Goal: Transaction & Acquisition: Book appointment/travel/reservation

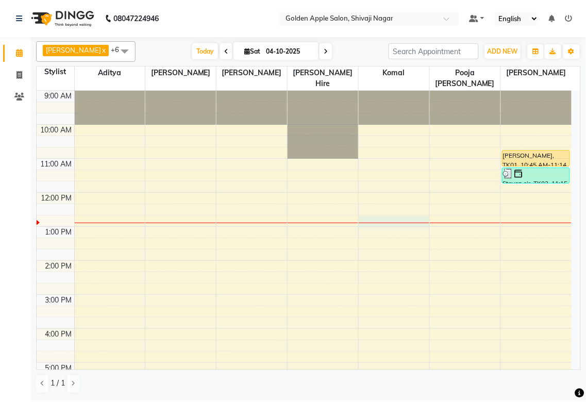
click at [363, 223] on div at bounding box center [394, 223] width 71 height 1
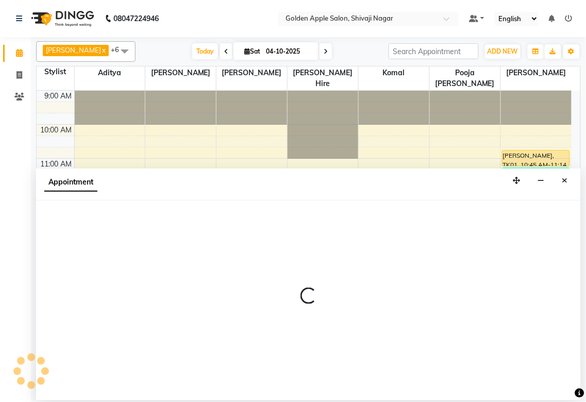
select select "92063"
select select "765"
select select "tentative"
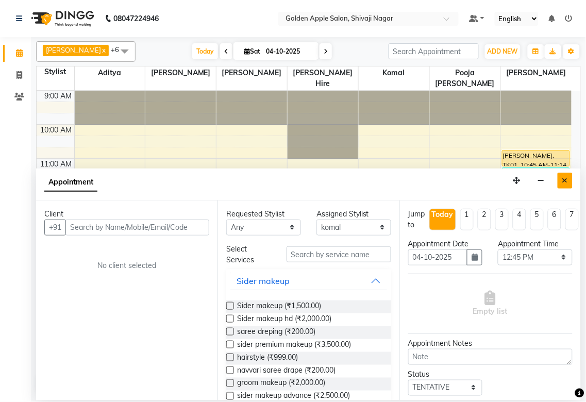
click at [562, 176] on button "Close" at bounding box center [565, 181] width 15 height 16
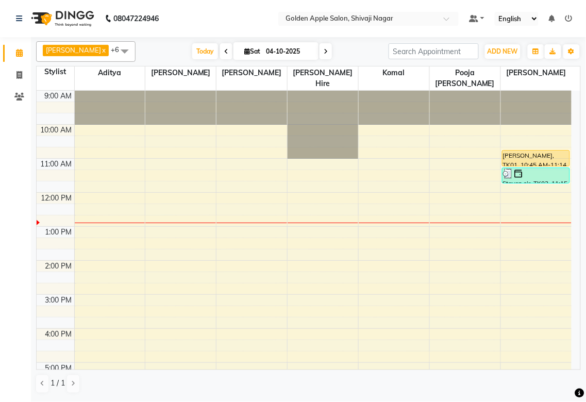
click at [380, 224] on div "9:00 AM 10:00 AM 11:00 AM 12:00 PM 1:00 PM 2:00 PM 3:00 PM 4:00 PM 5:00 PM 6:00…" at bounding box center [304, 312] width 535 height 442
select select "92063"
select select "tentative"
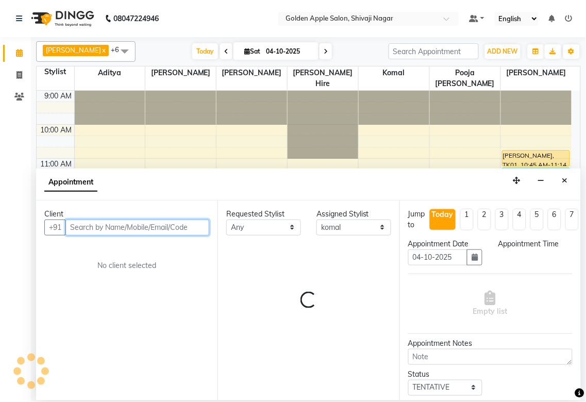
select select "765"
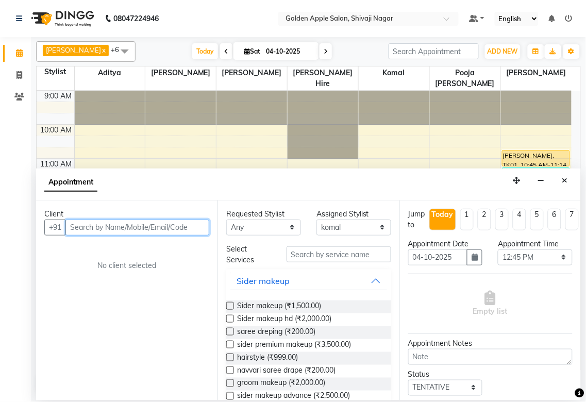
click at [125, 229] on input "text" at bounding box center [137, 228] width 144 height 16
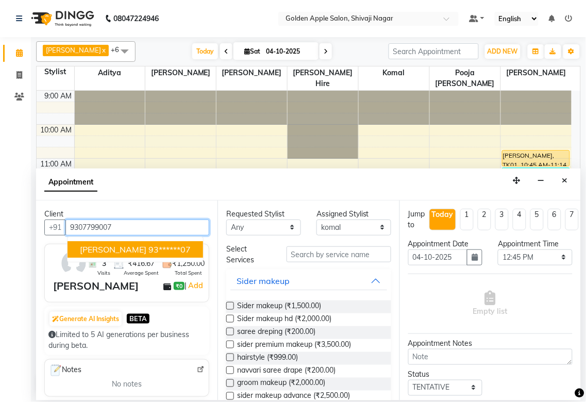
click at [104, 254] on span "[PERSON_NAME]" at bounding box center [113, 249] width 67 height 10
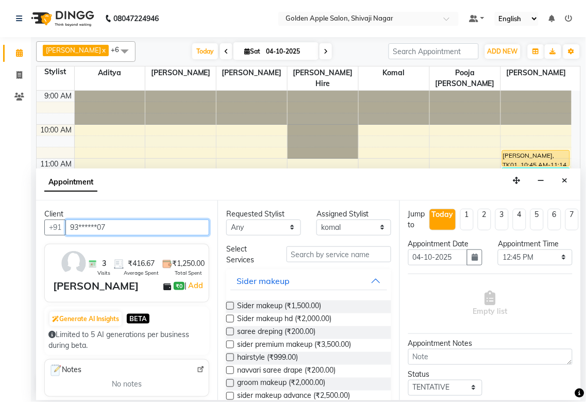
type input "93******07"
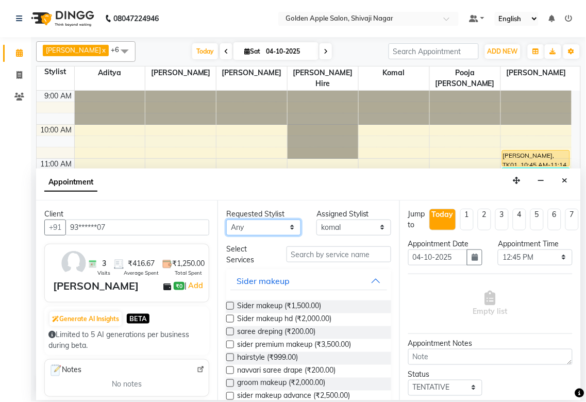
click at [238, 233] on select "Any [PERSON_NAME] ashwini [PERSON_NAME] Hire [PERSON_NAME] operator pooja [PERS…" at bounding box center [263, 228] width 75 height 16
select select "92063"
click at [226, 220] on select "Any [PERSON_NAME] ashwini [PERSON_NAME] Hire [PERSON_NAME] operator pooja [PERS…" at bounding box center [263, 228] width 75 height 16
click at [308, 258] on input "text" at bounding box center [339, 254] width 105 height 16
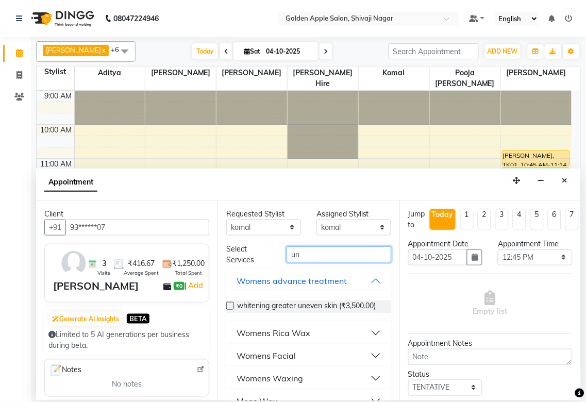
type input "un"
click at [274, 339] on div "Womens Rica Wax" at bounding box center [274, 333] width 74 height 12
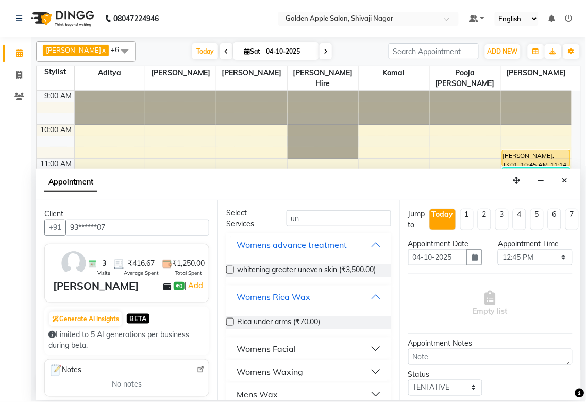
scroll to position [57, 0]
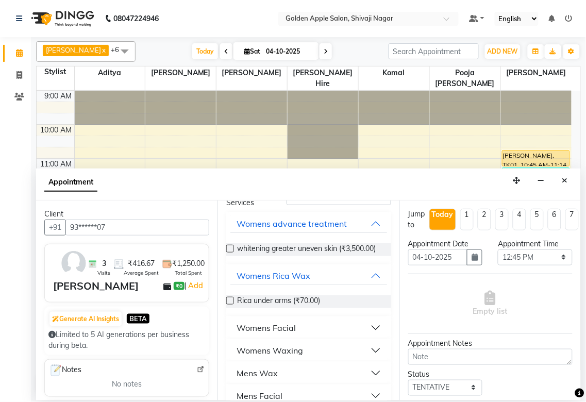
click at [231, 305] on label at bounding box center [230, 301] width 8 height 8
click at [231, 305] on input "checkbox" at bounding box center [229, 302] width 7 height 7
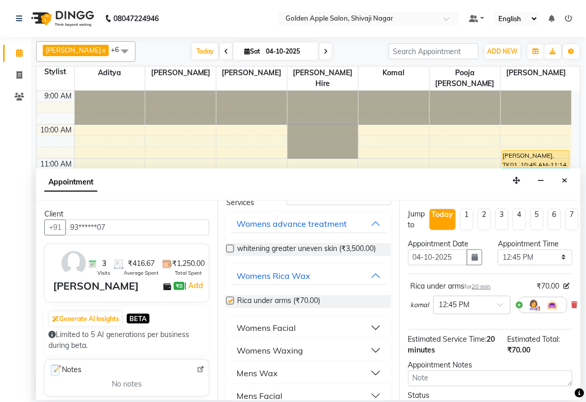
checkbox input "false"
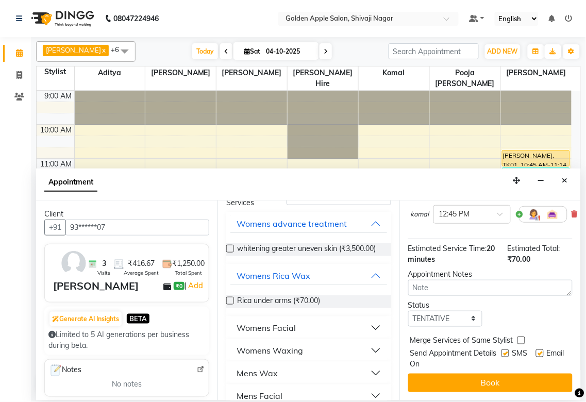
scroll to position [100, 0]
click at [455, 317] on select "Select TENTATIVE CONFIRM CHECK-IN UPCOMING" at bounding box center [445, 319] width 75 height 16
select select "confirm booking"
click at [408, 311] on select "Select TENTATIVE CONFIRM CHECK-IN UPCOMING" at bounding box center [445, 319] width 75 height 16
click at [502, 350] on label at bounding box center [506, 354] width 8 height 8
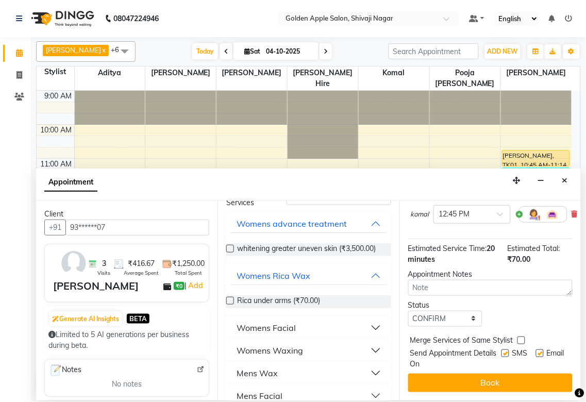
click at [502, 351] on input "checkbox" at bounding box center [505, 354] width 7 height 7
checkbox input "false"
click at [536, 350] on label at bounding box center [540, 354] width 8 height 8
click at [536, 351] on input "checkbox" at bounding box center [539, 354] width 7 height 7
checkbox input "false"
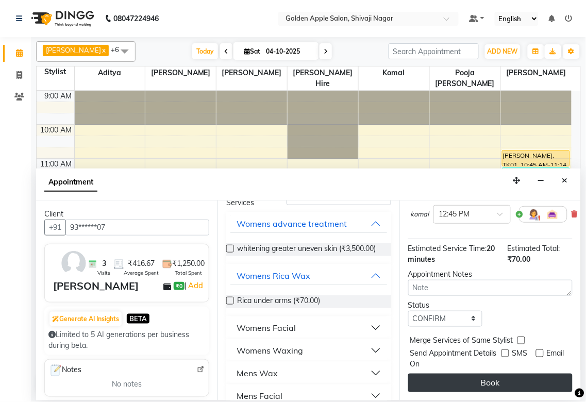
click at [509, 374] on button "Book" at bounding box center [490, 383] width 164 height 19
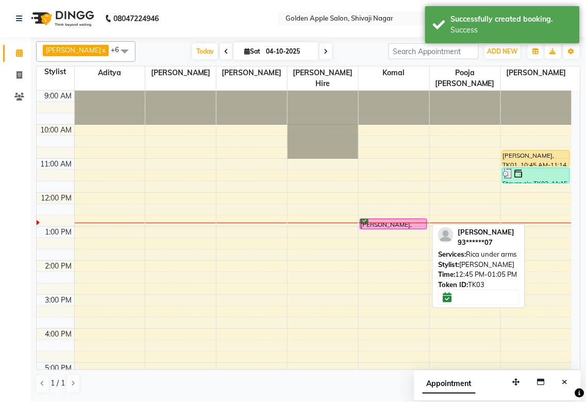
click at [401, 225] on div "[PERSON_NAME], TK03, 12:45 PM-01:05 PM, Rica under arms" at bounding box center [393, 224] width 67 height 10
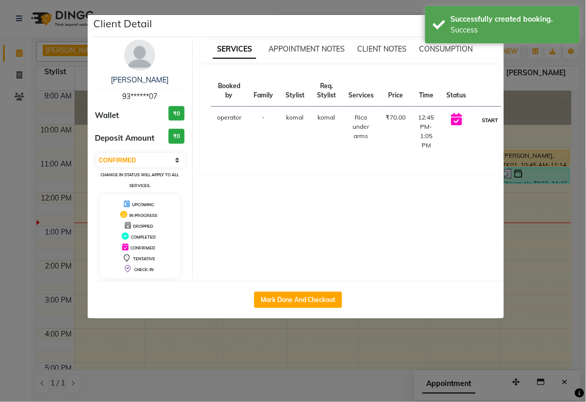
click at [493, 118] on button "START" at bounding box center [490, 120] width 21 height 13
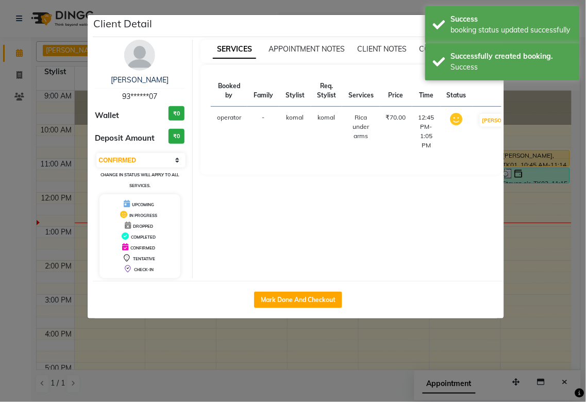
select select "1"
click at [517, 262] on ngb-modal-window "Client Detail [PERSON_NAME] 93******07 Wallet ₹0 Deposit Amount ₹0 Select IN SE…" at bounding box center [293, 201] width 586 height 402
